Goal: Information Seeking & Learning: Learn about a topic

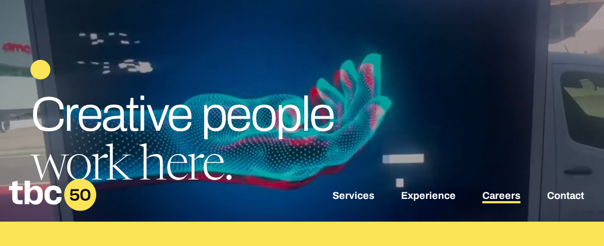
click at [498, 196] on link "Careers" at bounding box center [502, 196] width 38 height 13
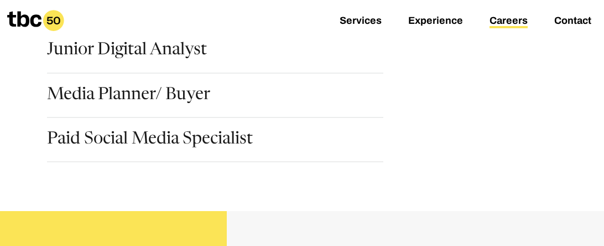
scroll to position [322, 0]
click at [220, 137] on link "Paid Social Media Specialist" at bounding box center [150, 140] width 206 height 19
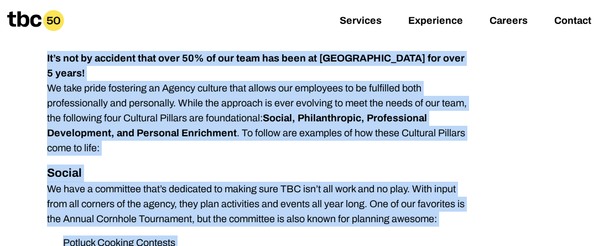
scroll to position [1090, 0]
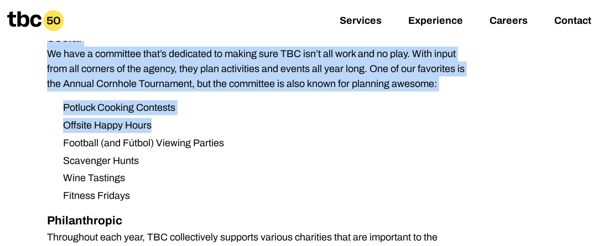
drag, startPoint x: 49, startPoint y: 106, endPoint x: 159, endPoint y: 96, distance: 111.1
click at [159, 96] on div "We are looking for a Paid Social Media Specialist to join our team. The Paid So…" at bounding box center [259, 9] width 425 height 1623
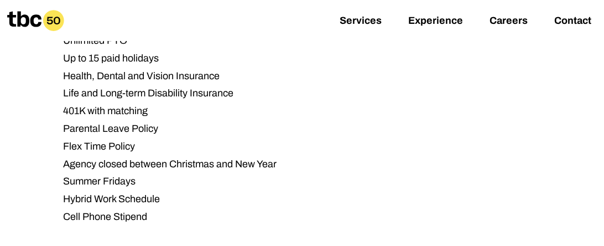
scroll to position [1574, 0]
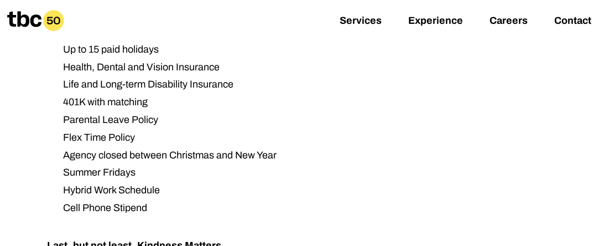
click at [231, 112] on li "Parental Leave Policy" at bounding box center [263, 119] width 418 height 15
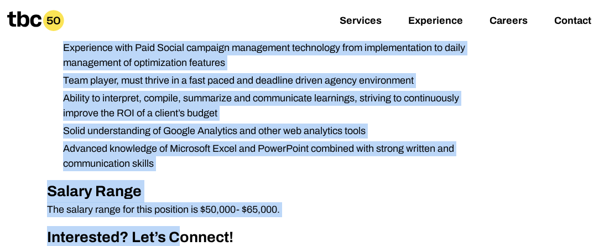
scroll to position [690, 0]
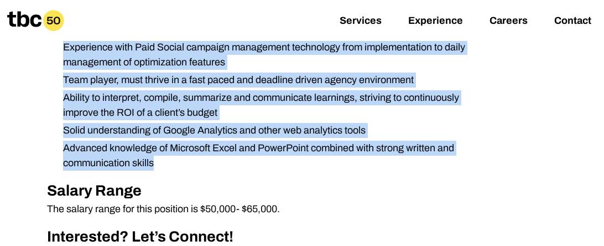
drag, startPoint x: 49, startPoint y: 113, endPoint x: 246, endPoint y: 168, distance: 204.0
copy div "Responsibilities Develop paid social media strategy, leverage social across pla…"
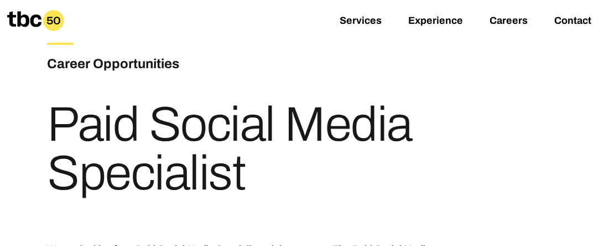
scroll to position [72, 0]
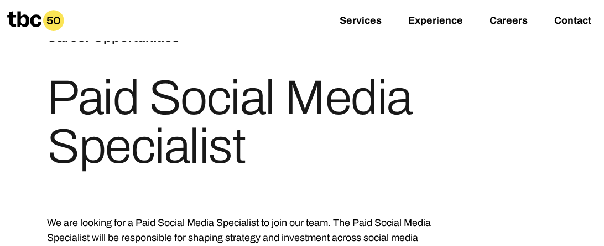
click at [21, 17] on icon at bounding box center [24, 18] width 34 height 15
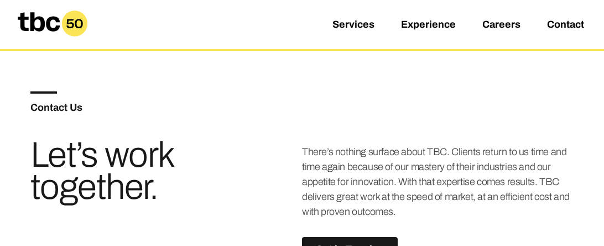
scroll to position [506, 0]
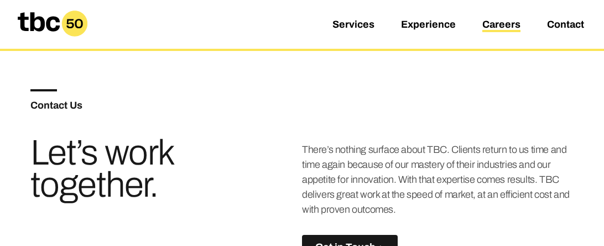
click at [510, 29] on link "Careers" at bounding box center [502, 25] width 38 height 13
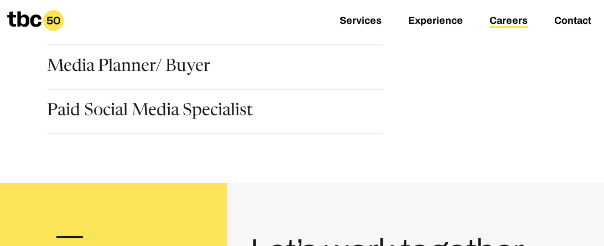
scroll to position [353, 0]
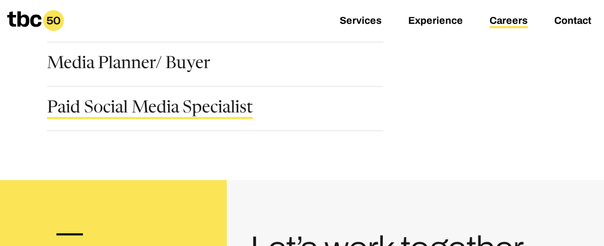
click at [214, 108] on link "Paid Social Media Specialist" at bounding box center [150, 109] width 206 height 19
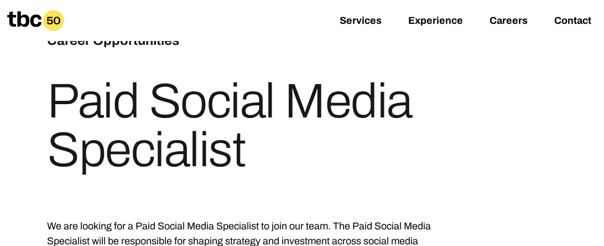
scroll to position [68, 0]
